Goal: Understand process/instructions: Learn how to perform a task or action

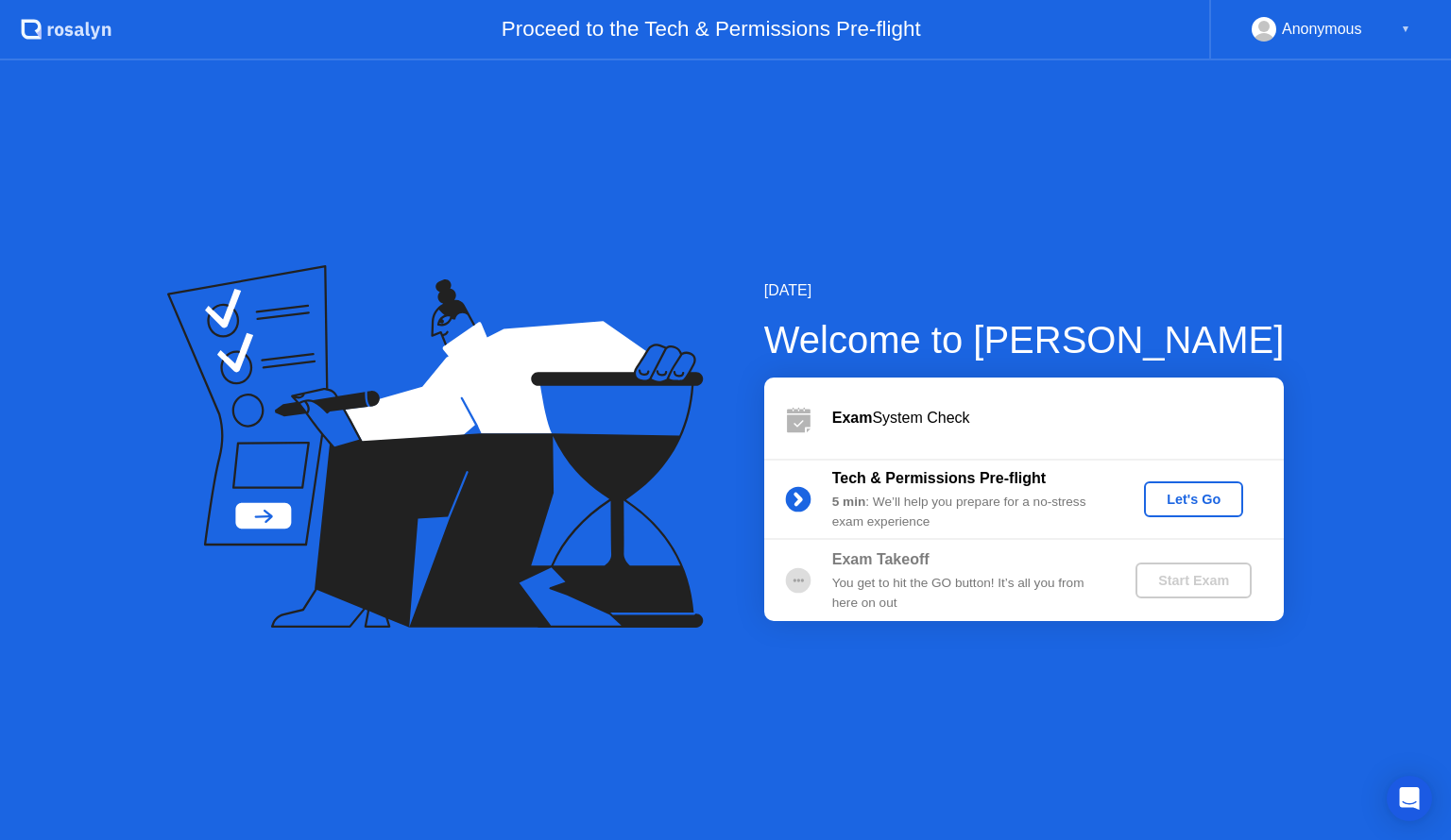
click at [1161, 505] on div "Let's Go" at bounding box center [1194, 499] width 84 height 15
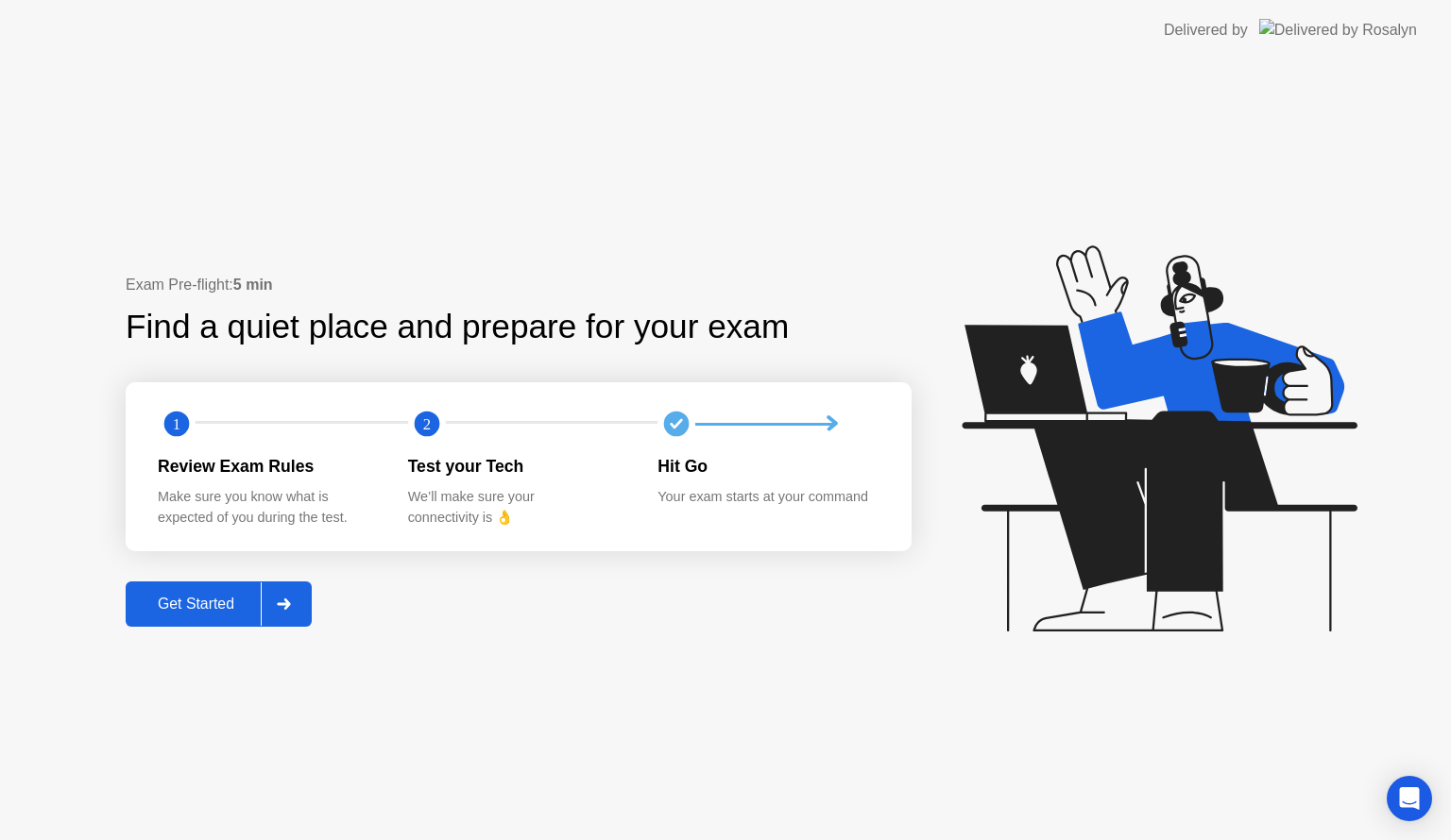
click at [189, 605] on div "Get Started" at bounding box center [196, 604] width 130 height 17
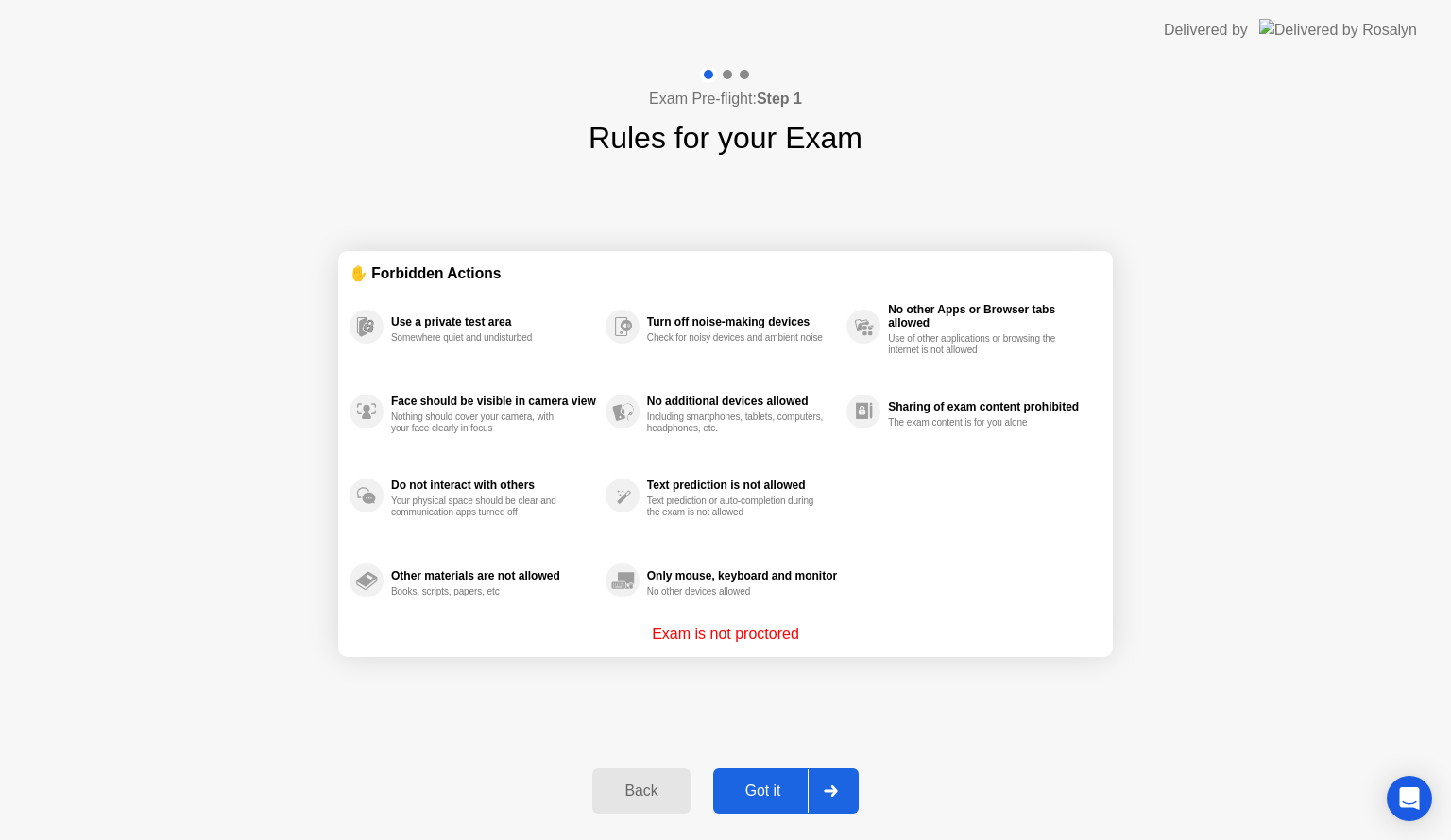
click at [776, 789] on div "Got it" at bounding box center [763, 791] width 88 height 17
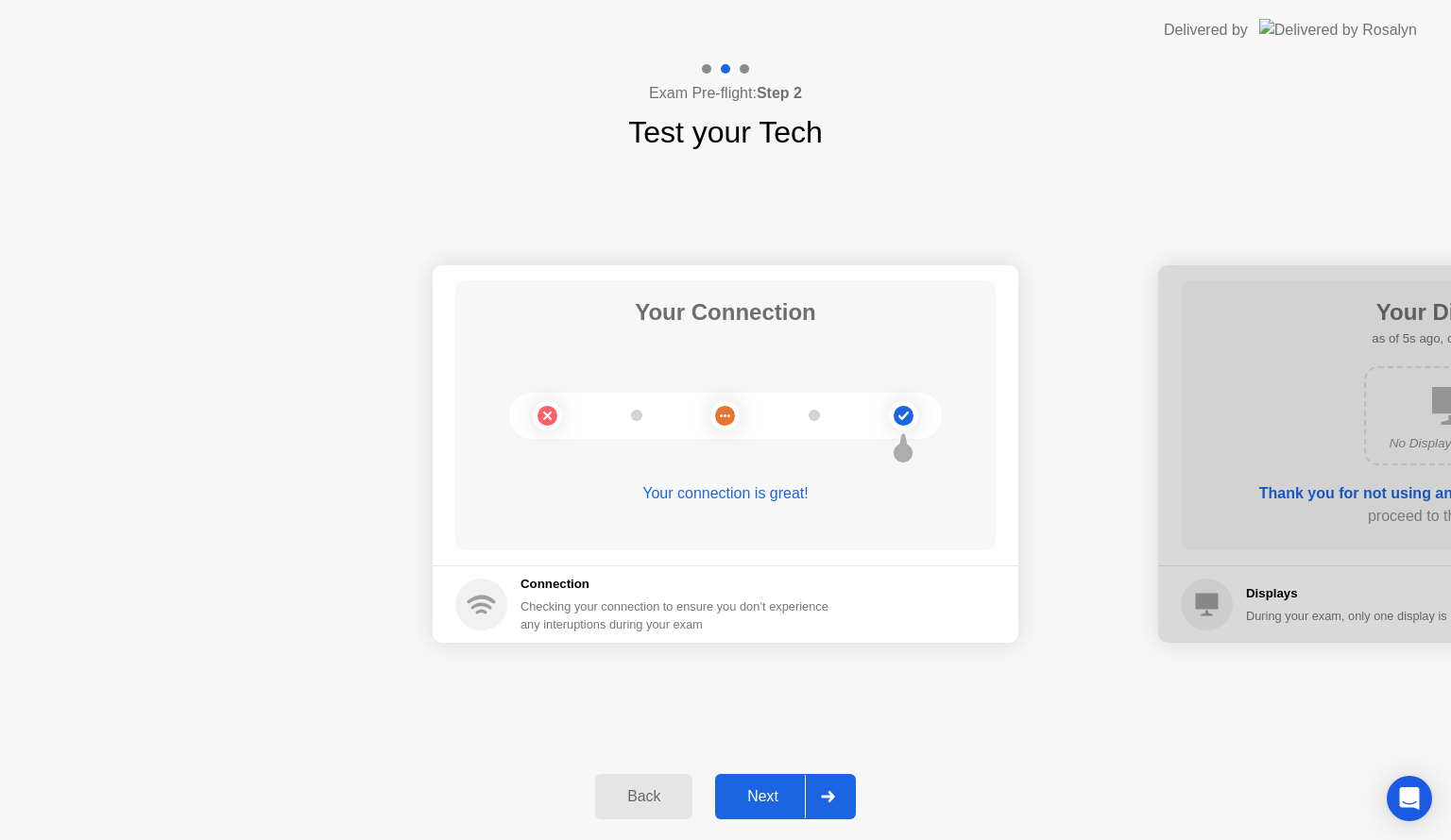
click at [763, 797] on div "Next" at bounding box center [763, 796] width 84 height 17
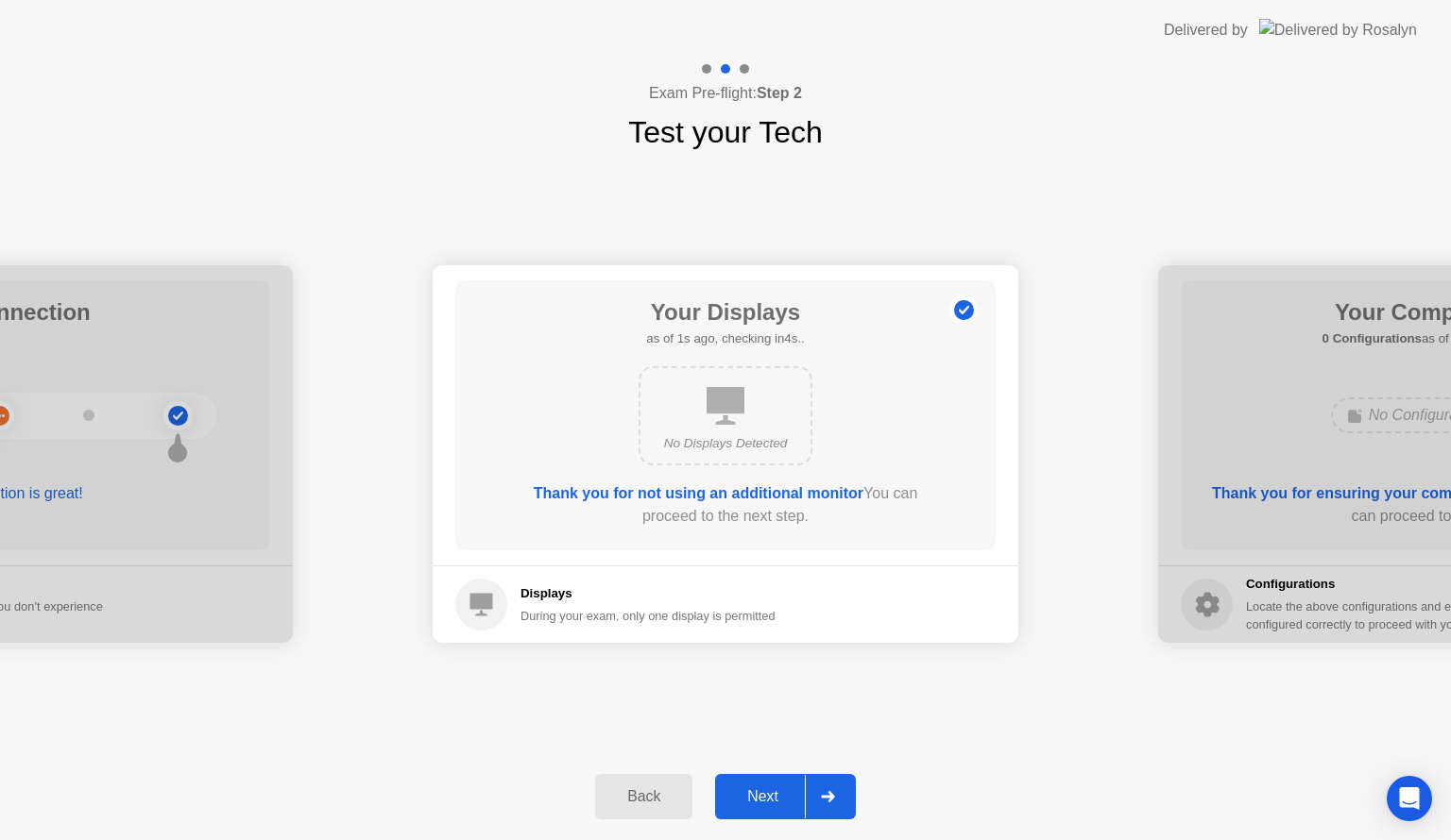
click at [763, 797] on div "Next" at bounding box center [763, 796] width 84 height 17
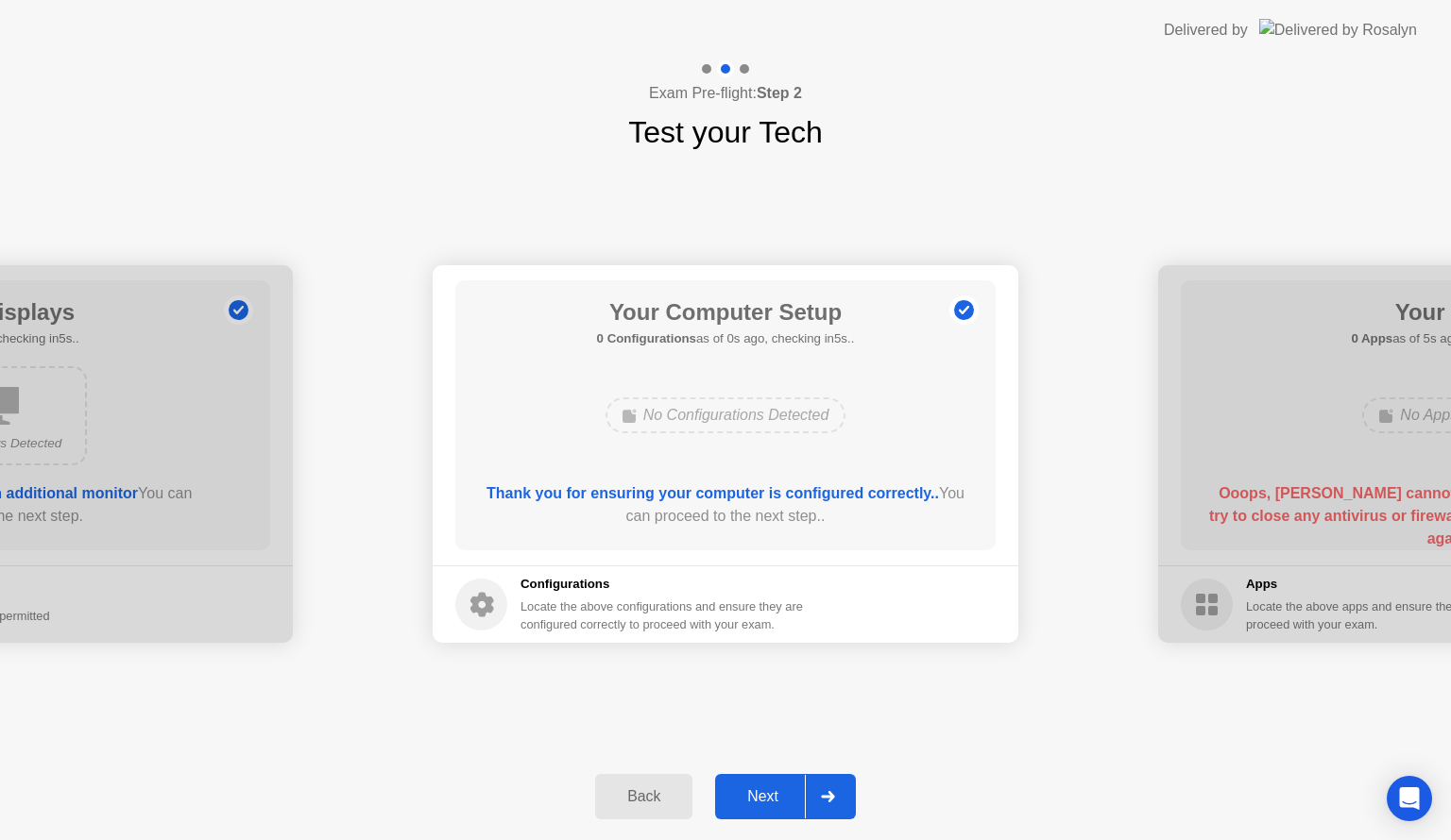
click at [761, 796] on div "Next" at bounding box center [763, 796] width 84 height 17
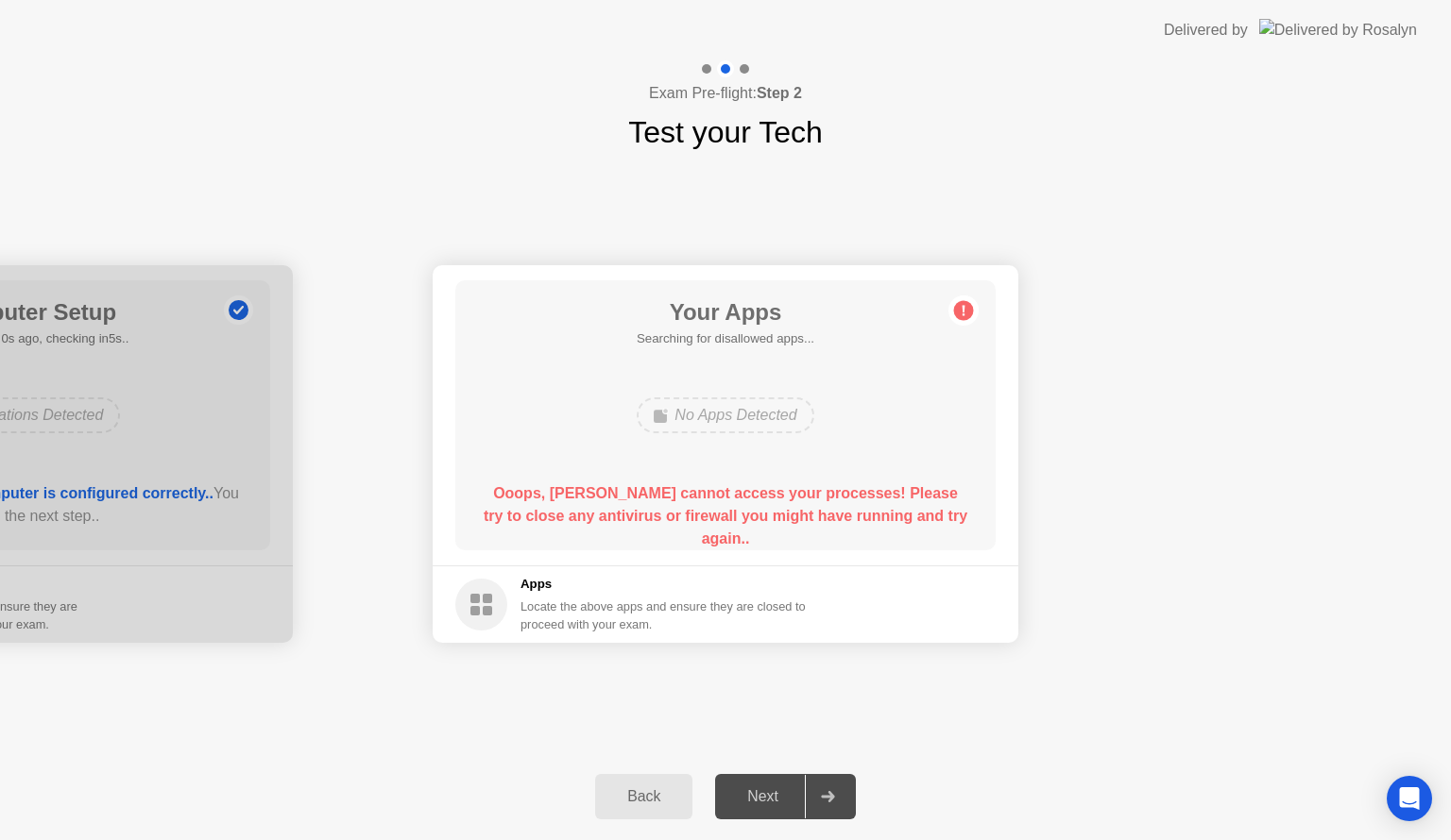
click at [518, 687] on div "Your Connection Your connection is great! Connection Checking your connection t…" at bounding box center [726, 454] width 1451 height 599
click at [471, 734] on div "Your Connection Your connection is great! Connection Checking your connection t…" at bounding box center [726, 454] width 1451 height 599
click at [828, 801] on icon at bounding box center [828, 797] width 14 height 12
click at [633, 797] on div "Back" at bounding box center [644, 796] width 86 height 17
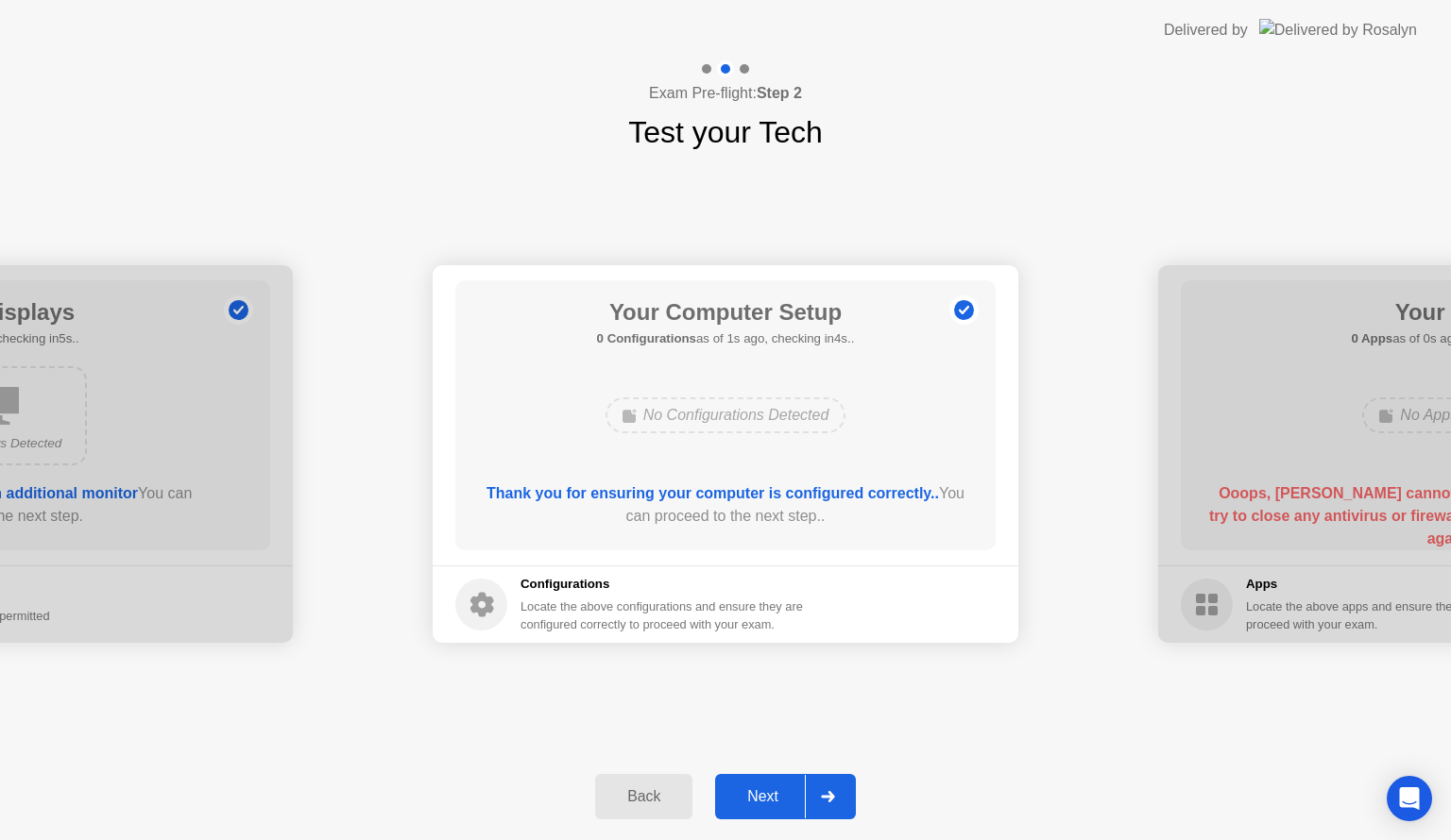
click at [633, 797] on div "Back" at bounding box center [644, 796] width 86 height 17
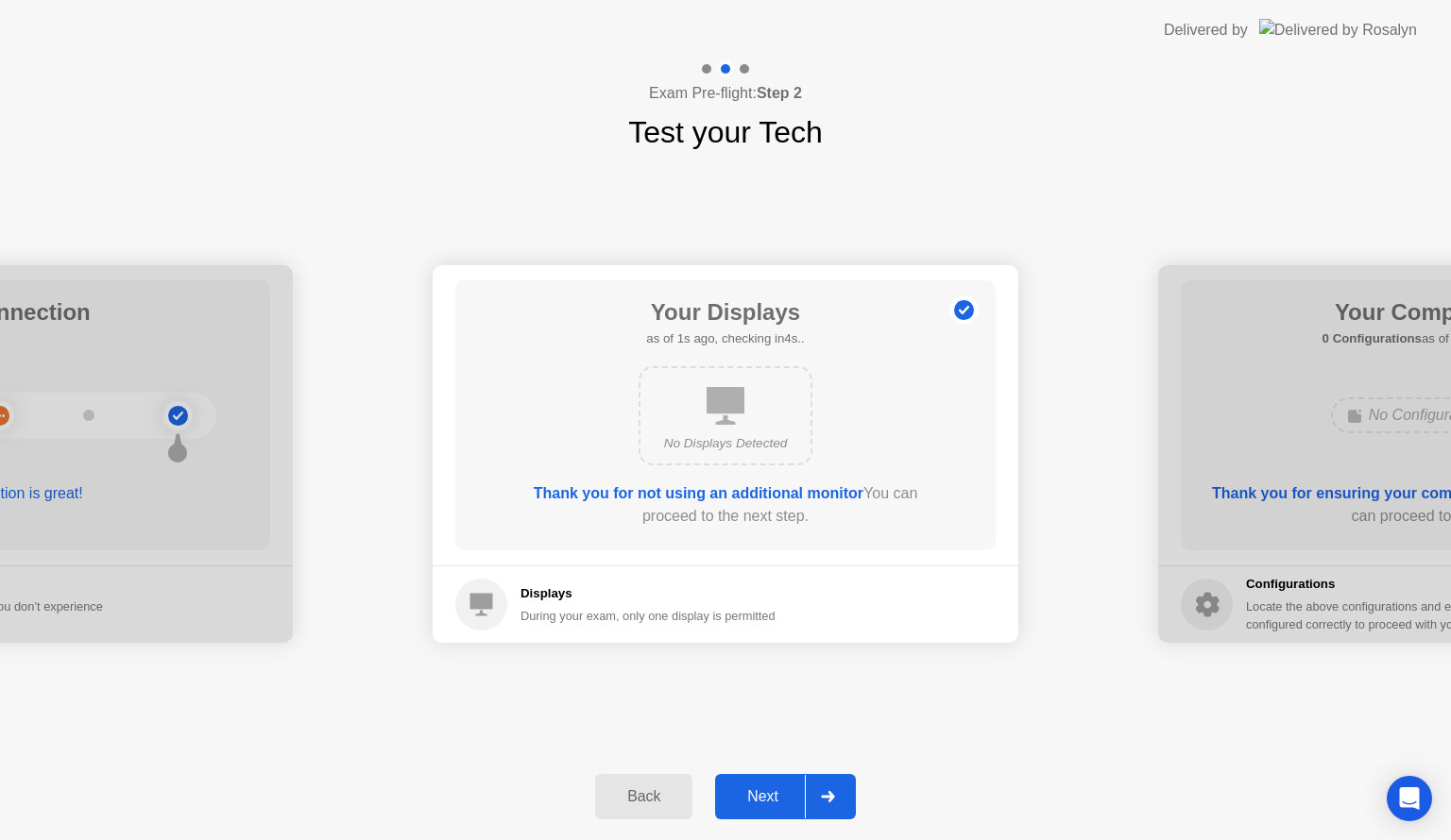
click at [633, 797] on div "Back" at bounding box center [644, 796] width 86 height 17
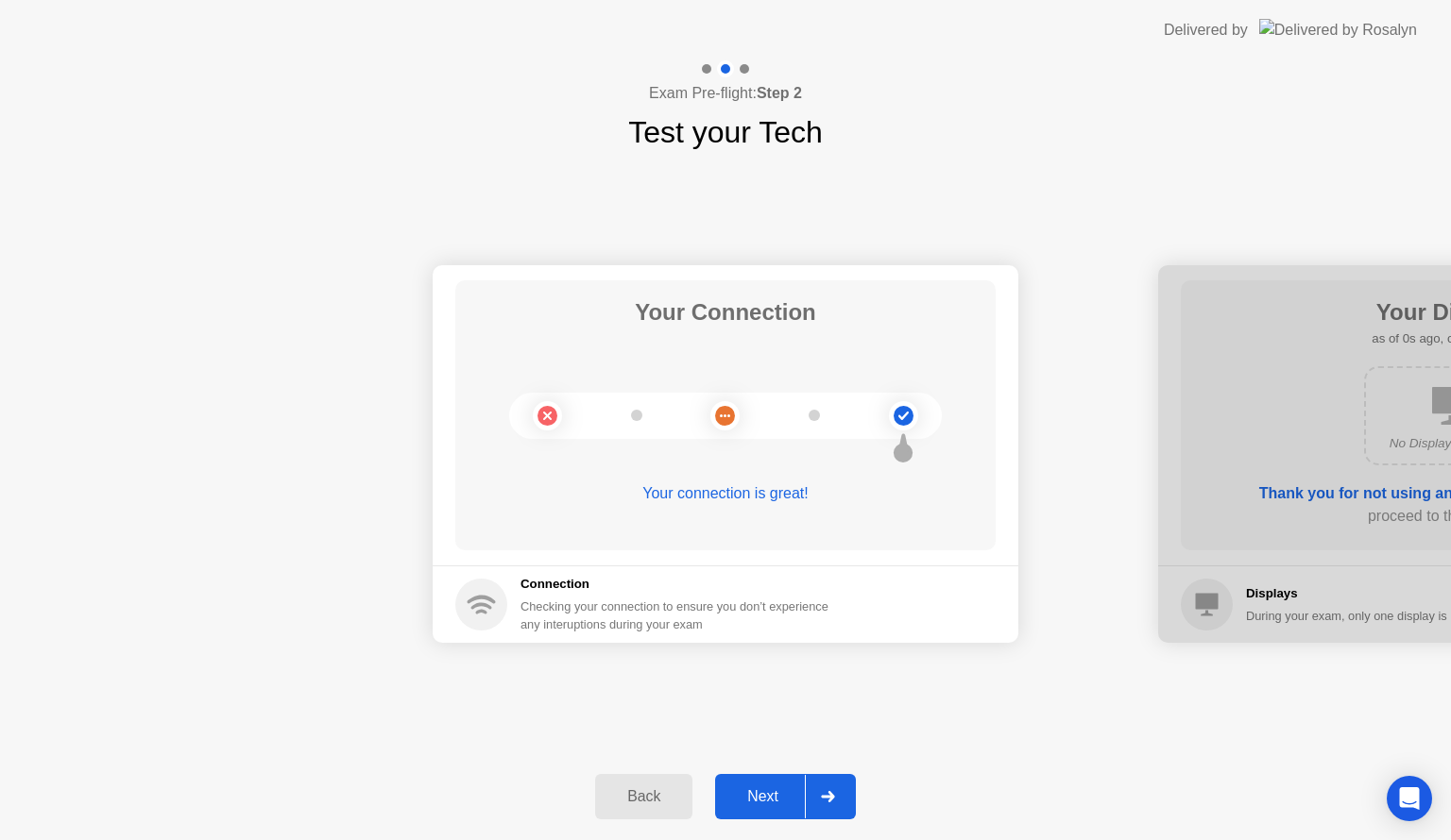
click at [764, 799] on div "Next" at bounding box center [763, 796] width 84 height 17
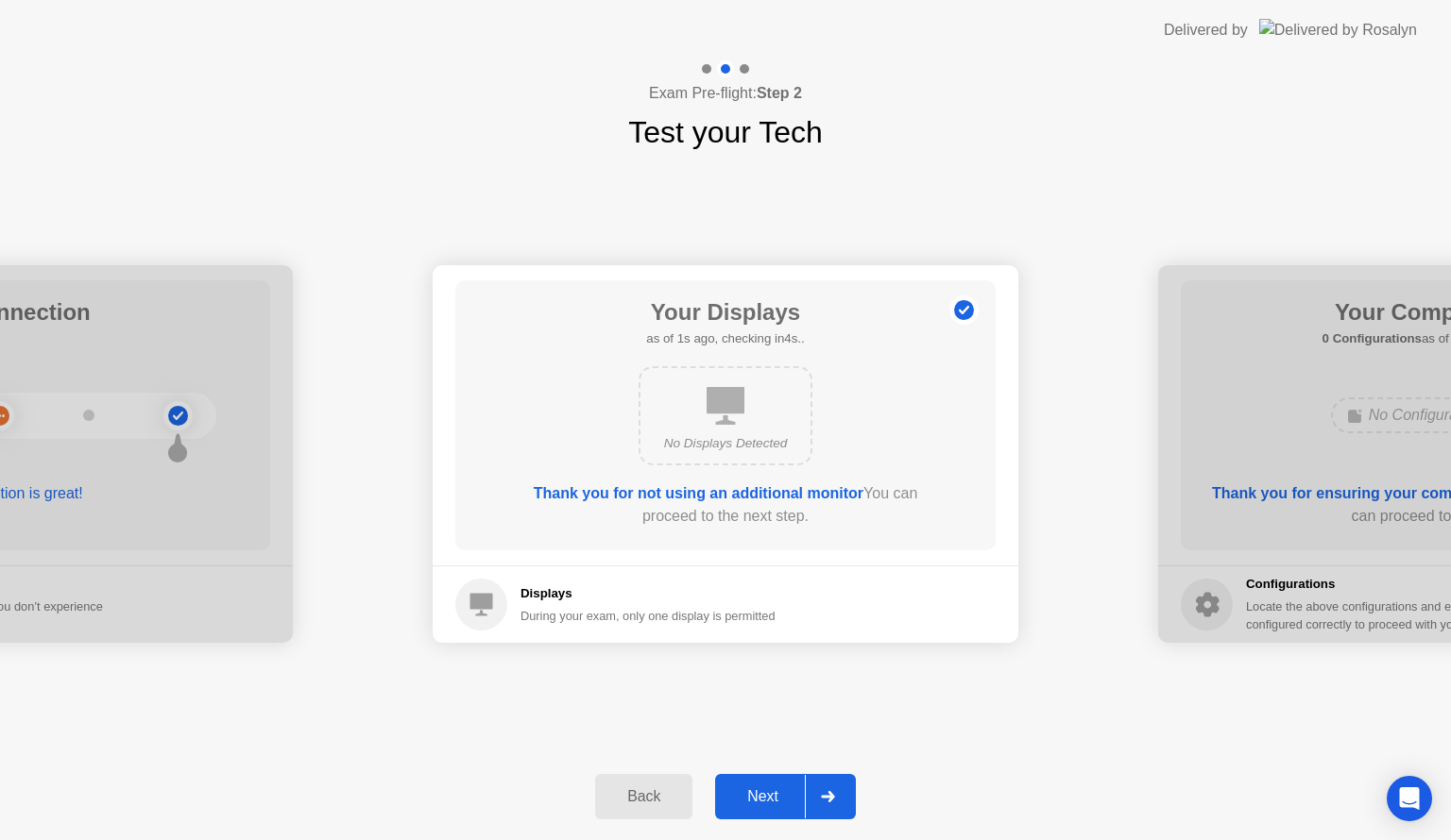
click at [764, 799] on div "Next" at bounding box center [763, 796] width 84 height 17
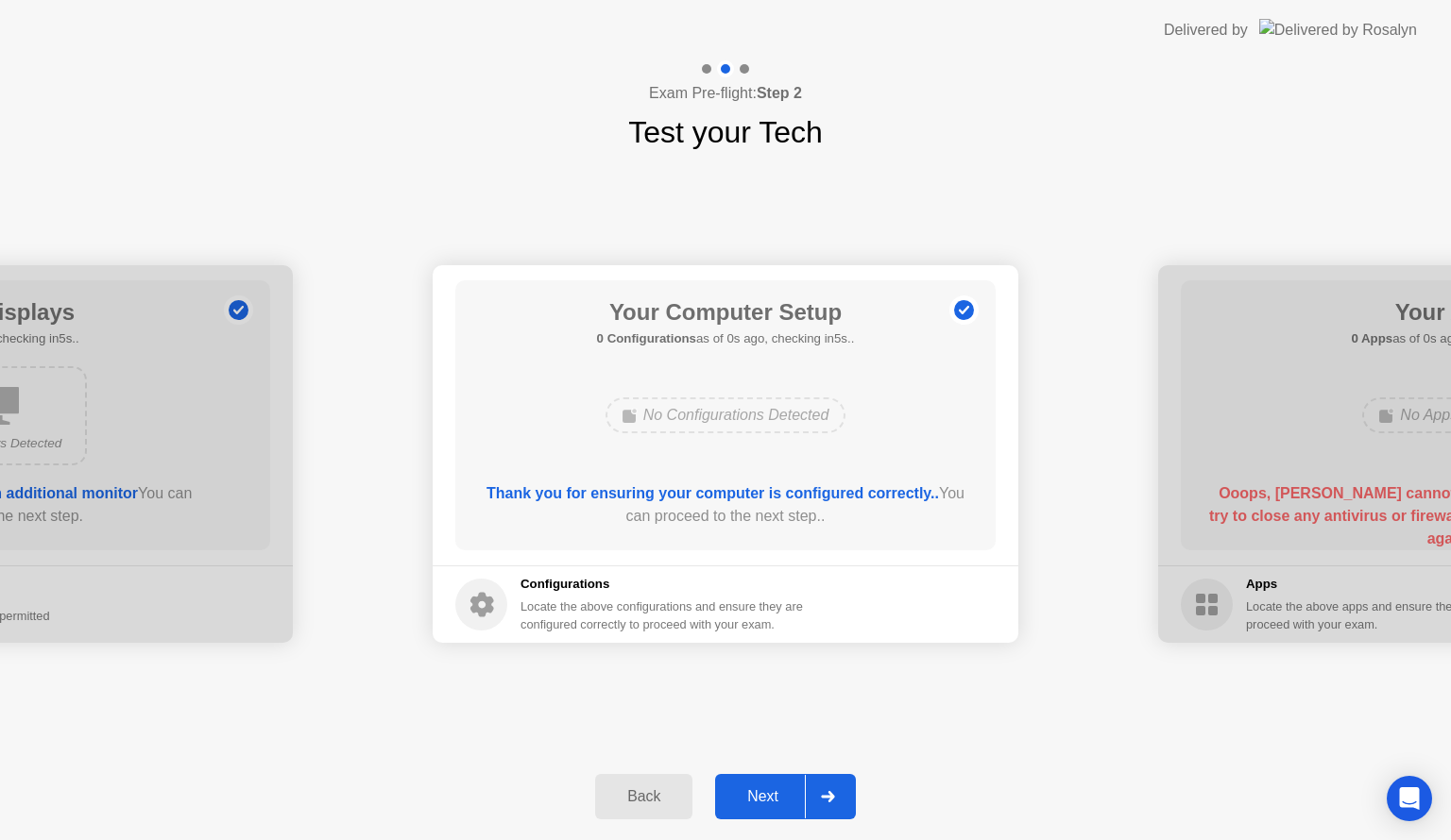
click at [764, 799] on div "Next" at bounding box center [763, 796] width 84 height 17
